Goal: Communication & Community: Answer question/provide support

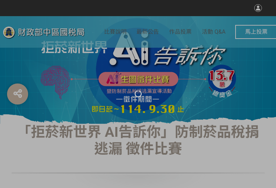
select select "vote"
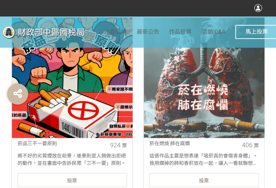
scroll to position [316, 0]
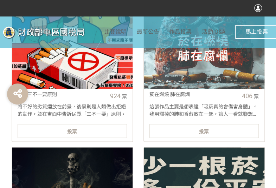
click at [90, 128] on div "投票" at bounding box center [72, 131] width 109 height 14
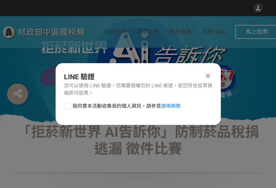
click at [66, 106] on div at bounding box center [67, 106] width 7 height 7
checkbox input "true"
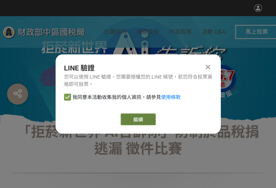
click at [130, 117] on button "繼續" at bounding box center [138, 120] width 35 height 12
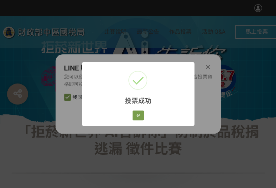
click at [131, 114] on div "好 Cancel" at bounding box center [137, 116] width 13 height 12
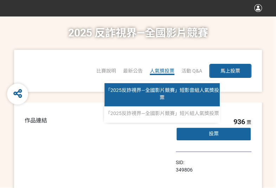
click at [173, 92] on span "「2025反詐視界—全國影片競賽」短影音組人氣獎投票" at bounding box center [162, 94] width 114 height 13
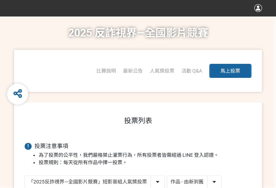
click at [198, 179] on select "作品 - 由新到舊 作品 - 由舊到新 票數 - 由多到少 票數 - 由少到多" at bounding box center [194, 182] width 54 height 12
select select "vote"
click at [167, 176] on select "作品 - 由新到舊 作品 - 由舊到新 票數 - 由多到少 票數 - 由少到多" at bounding box center [194, 182] width 54 height 12
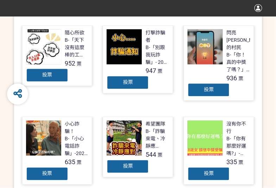
scroll to position [211, 0]
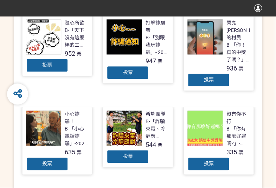
click at [135, 70] on div "投票" at bounding box center [127, 73] width 42 height 14
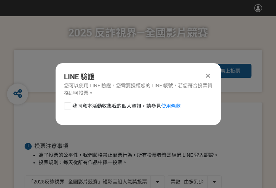
click at [65, 107] on div at bounding box center [67, 106] width 7 height 7
checkbox input "true"
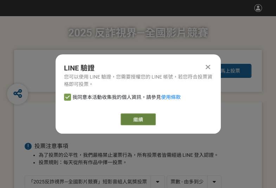
click at [152, 118] on button "繼續" at bounding box center [138, 120] width 35 height 12
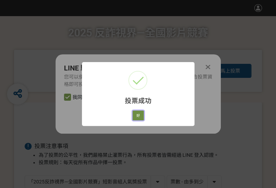
click at [139, 115] on button "好" at bounding box center [137, 116] width 11 height 10
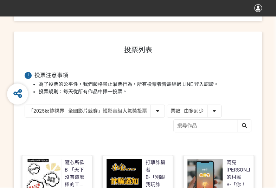
scroll to position [137, 0]
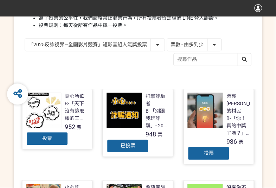
click at [112, 48] on select "「2025反詐視界—全國影片競賽」短影音組人氣獎投票 「2025反詐視界—全國影片競賽」短片組人氣獎投票" at bounding box center [95, 45] width 140 height 12
select select "13146"
click at [25, 39] on select "「2025反詐視界—全國影片競賽」短影音組人氣獎投票 「2025反詐視界—全國影片競賽」短片組人氣獎投票" at bounding box center [95, 45] width 140 height 12
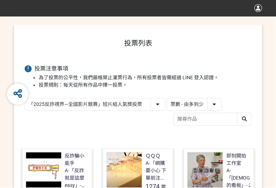
scroll to position [141, 0]
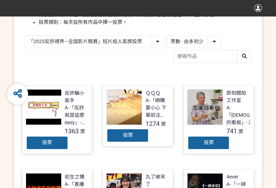
click at [131, 132] on span "投票" at bounding box center [128, 135] width 10 height 6
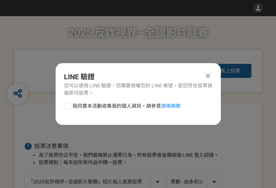
click at [67, 105] on div at bounding box center [67, 106] width 7 height 7
checkbox input "true"
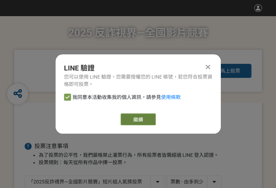
click at [127, 118] on button "繼續" at bounding box center [138, 120] width 35 height 12
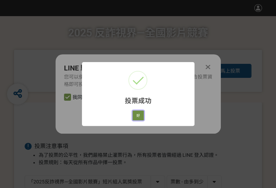
click at [139, 114] on button "好" at bounding box center [137, 116] width 11 height 10
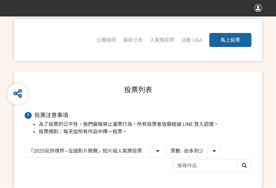
scroll to position [115, 0]
